Goal: Check status: Check status

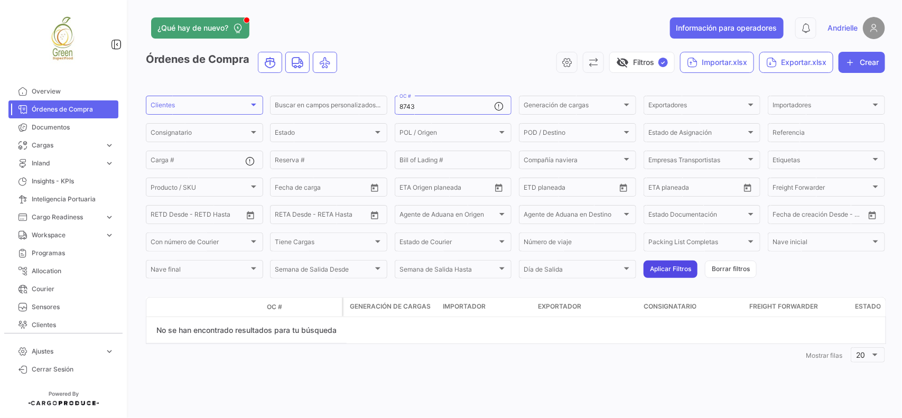
click at [663, 270] on button "Aplicar Filtros" at bounding box center [671, 269] width 54 height 17
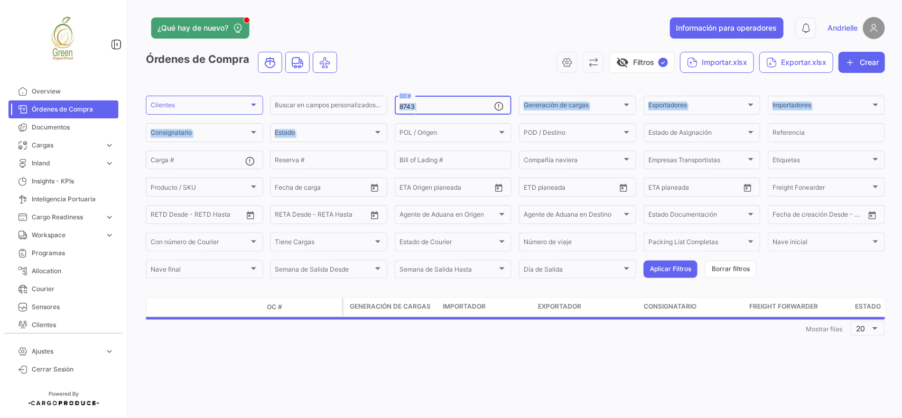
drag, startPoint x: 397, startPoint y: 120, endPoint x: 424, endPoint y: 106, distance: 30.5
click at [410, 90] on app-list-header "Órdenes de Compra visibility_off Filtros ✓ Importar.xlsx Exportar.xlsx Crear Cl…" at bounding box center [515, 166] width 739 height 228
click at [209, 104] on div "Clientes" at bounding box center [200, 106] width 98 height 7
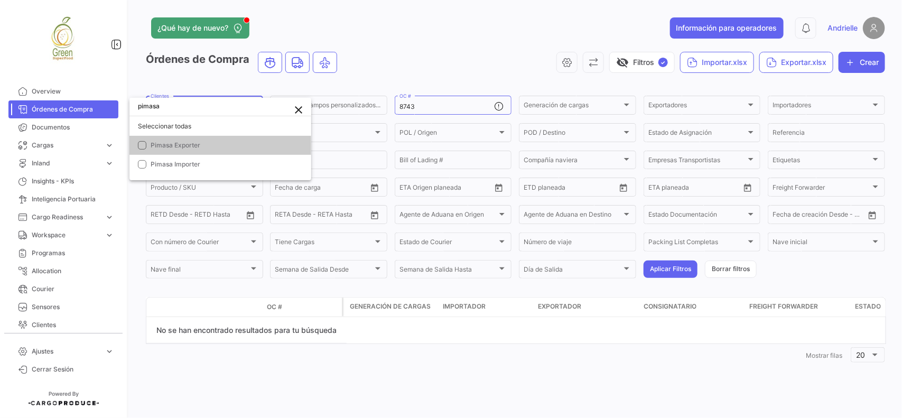
type input "pimasa"
click at [175, 141] on span "Pimasa Exporter" at bounding box center [176, 145] width 50 height 8
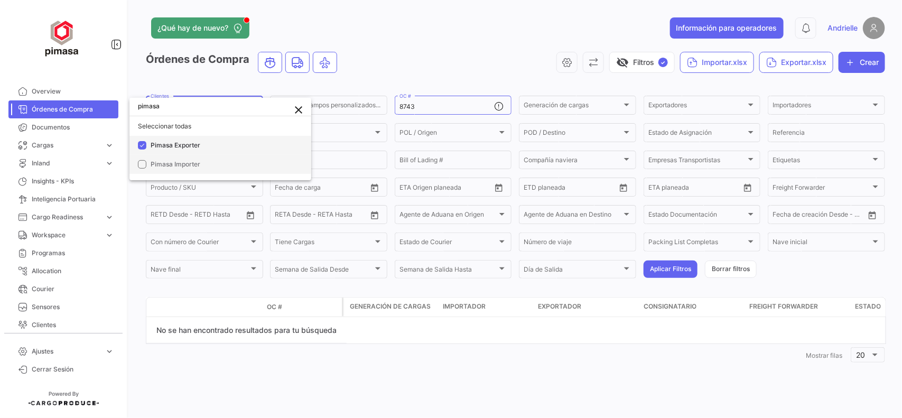
click at [146, 145] on mat-pseudo-checkbox at bounding box center [142, 145] width 8 height 8
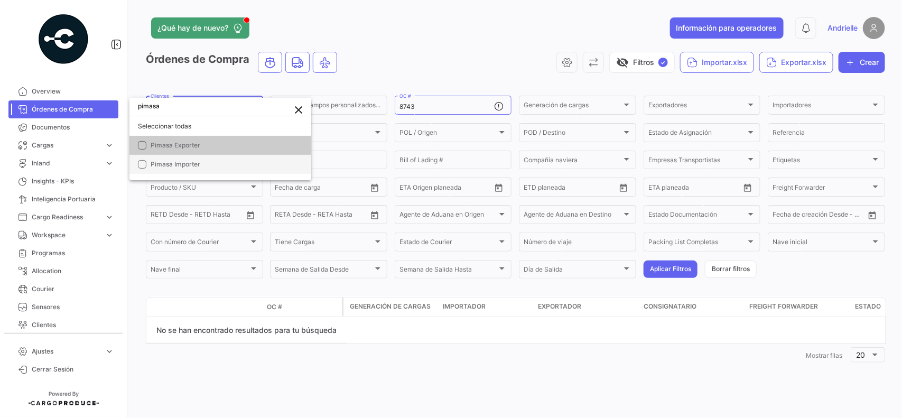
drag, startPoint x: 144, startPoint y: 157, endPoint x: 322, endPoint y: 190, distance: 181.6
click at [144, 159] on mat-option "Pimasa Importer" at bounding box center [220, 164] width 182 height 19
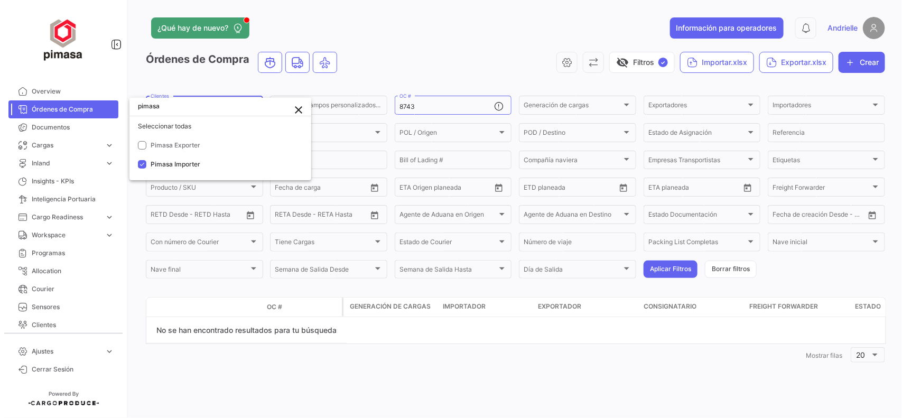
click at [653, 270] on div at bounding box center [451, 209] width 902 height 418
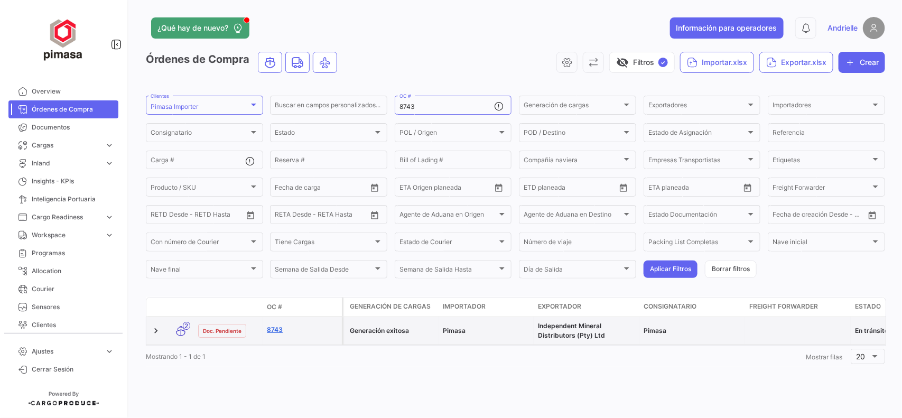
click at [279, 330] on link "8743" at bounding box center [302, 330] width 71 height 10
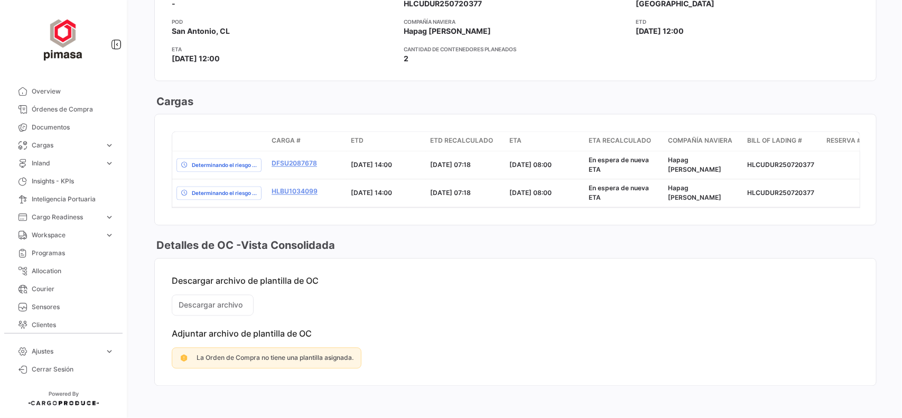
scroll to position [804, 0]
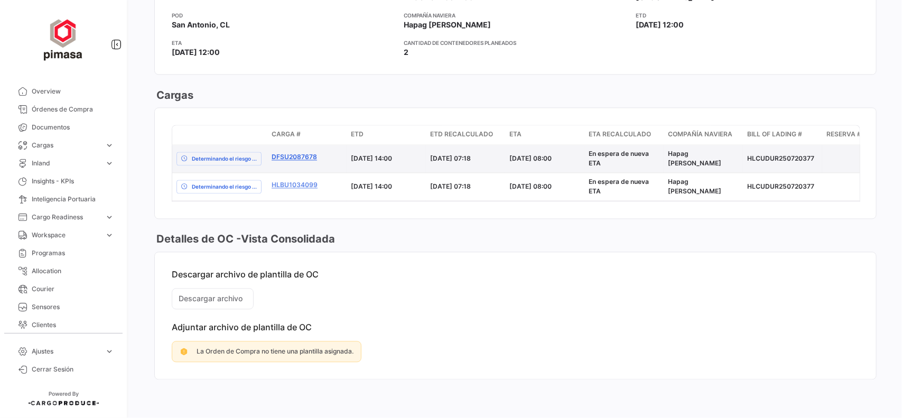
click at [312, 153] on link "DFSU2087678" at bounding box center [307, 158] width 71 height 10
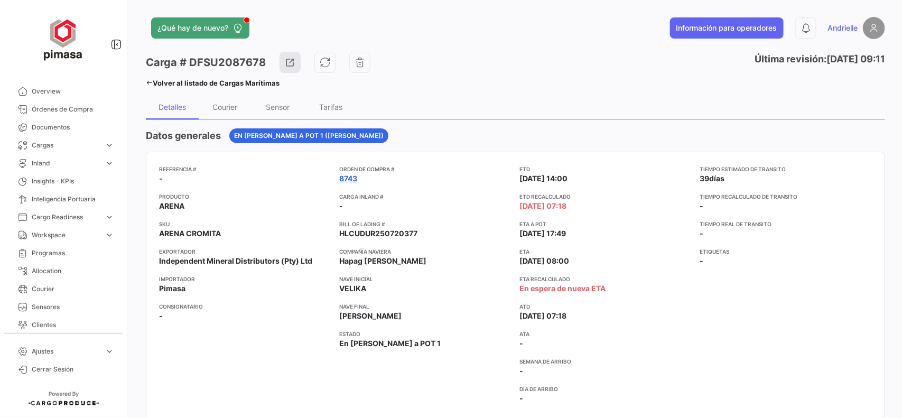
click at [345, 178] on link "8743" at bounding box center [348, 178] width 18 height 11
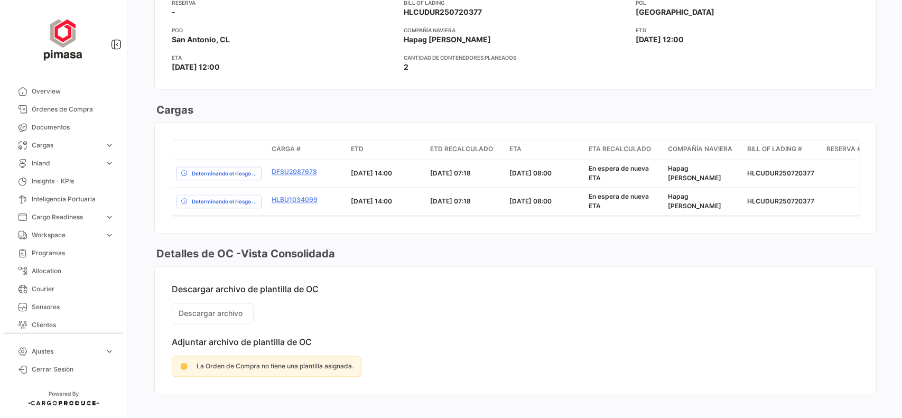
scroll to position [793, 0]
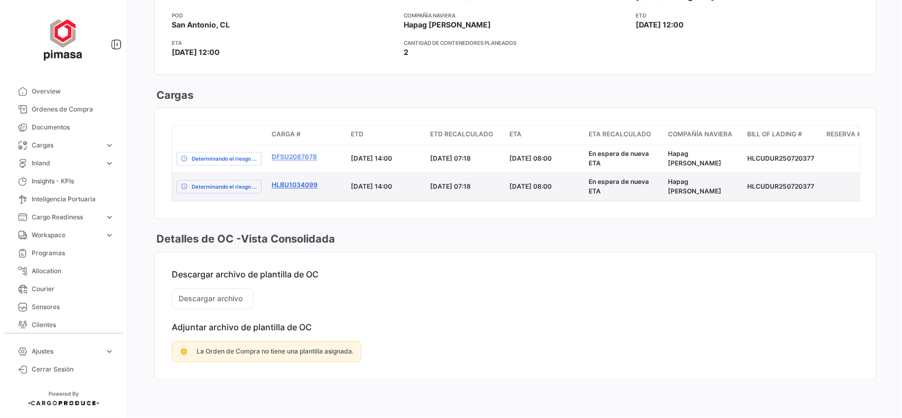
click at [296, 189] on link "HLBU1034099" at bounding box center [307, 186] width 71 height 10
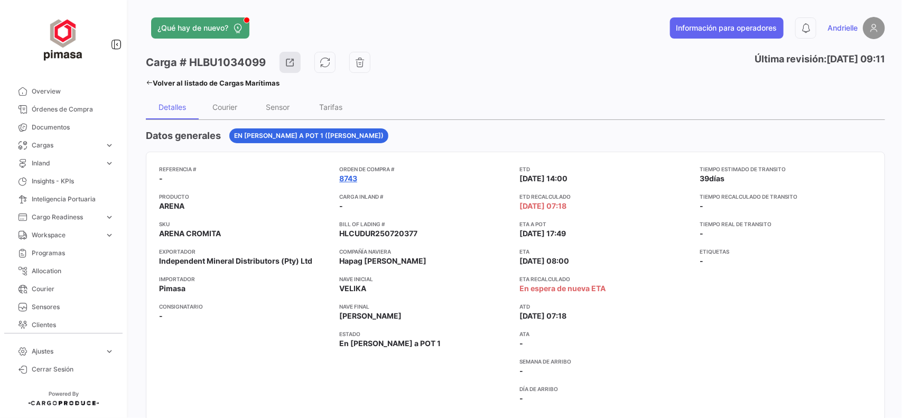
click at [341, 178] on link "8743" at bounding box center [348, 178] width 18 height 11
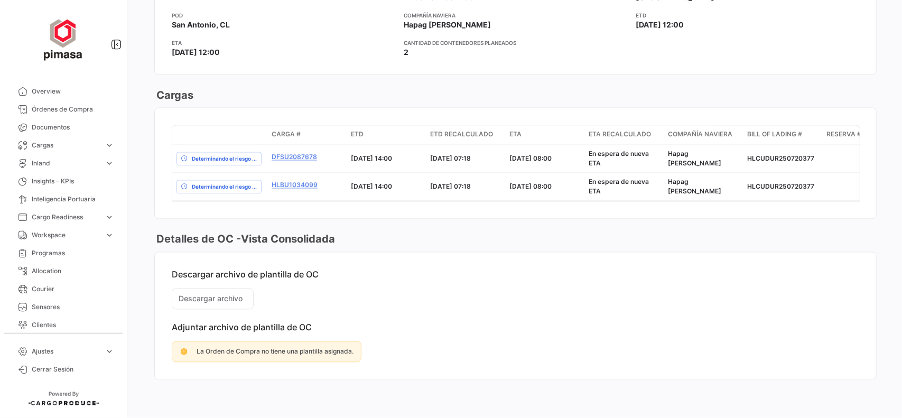
scroll to position [804, 0]
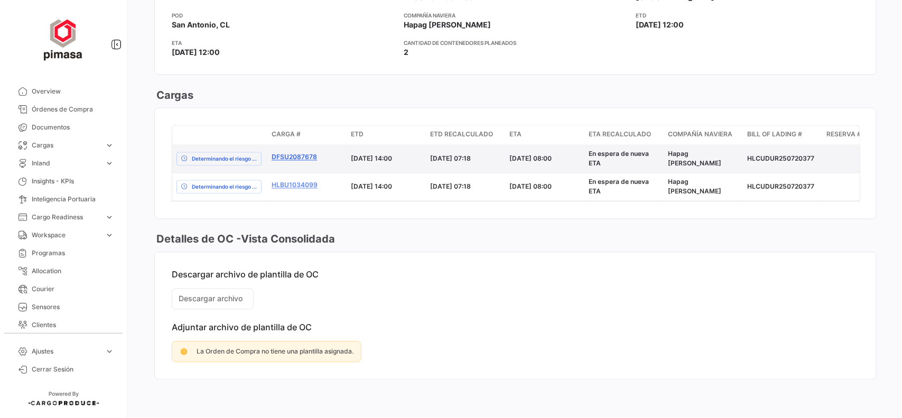
click at [308, 153] on link "DFSU2087678" at bounding box center [307, 158] width 71 height 10
